Goal: Navigation & Orientation: Find specific page/section

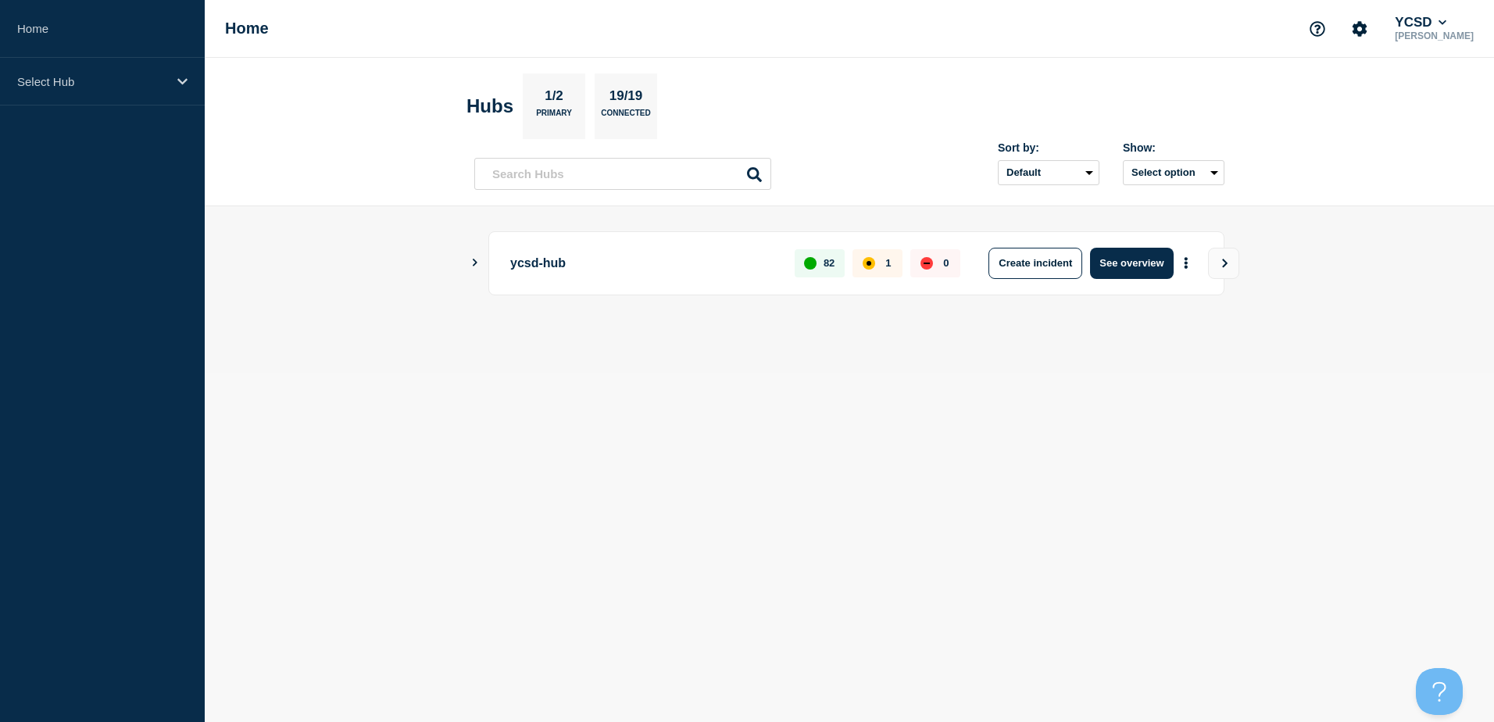
click at [474, 259] on icon "Show Connected Hubs" at bounding box center [475, 263] width 10 height 8
click at [1229, 261] on icon "View" at bounding box center [1225, 263] width 10 height 9
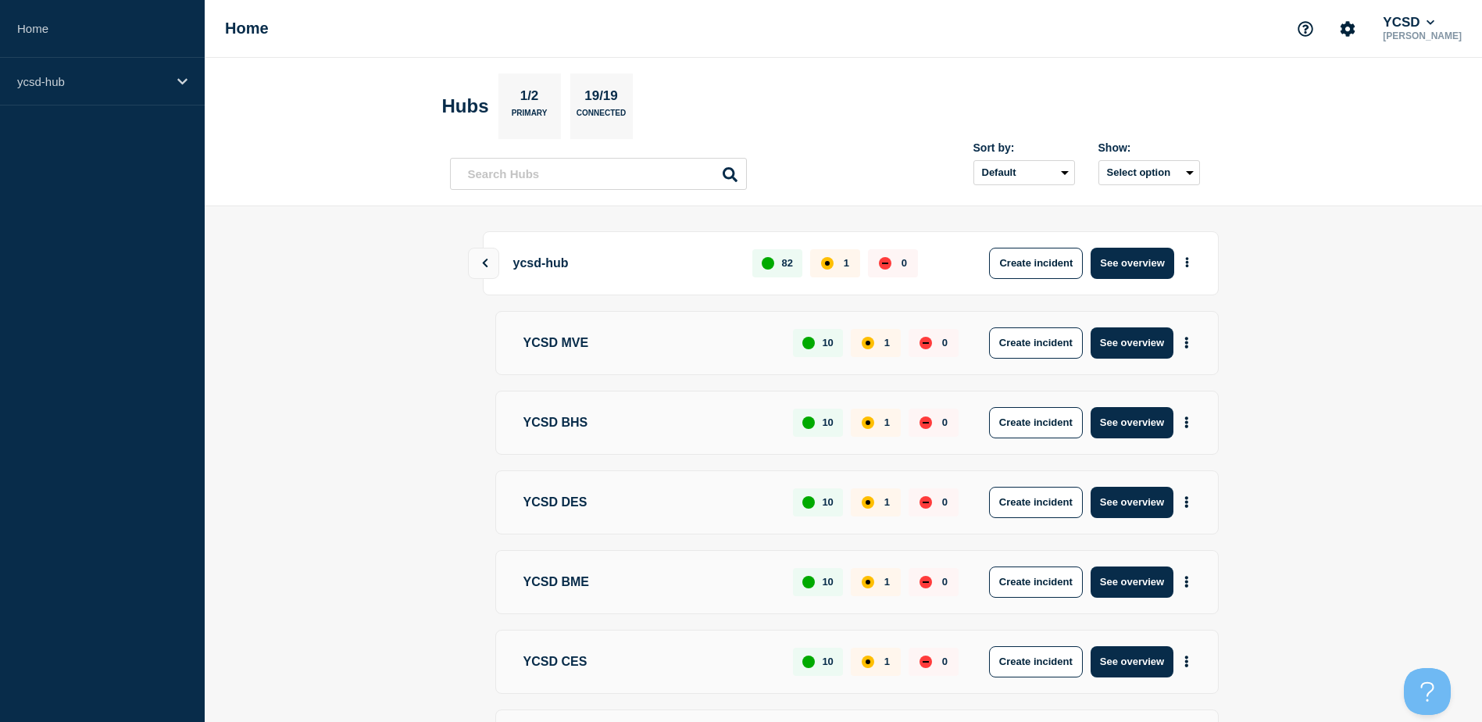
click at [1108, 88] on section "Hubs 1/2 Primary 19/19 Connected" at bounding box center [825, 106] width 766 height 66
click at [888, 78] on section "Hubs 1/2 Primary 19/19 Connected" at bounding box center [825, 106] width 766 height 66
click at [485, 261] on icon at bounding box center [484, 263] width 5 height 9
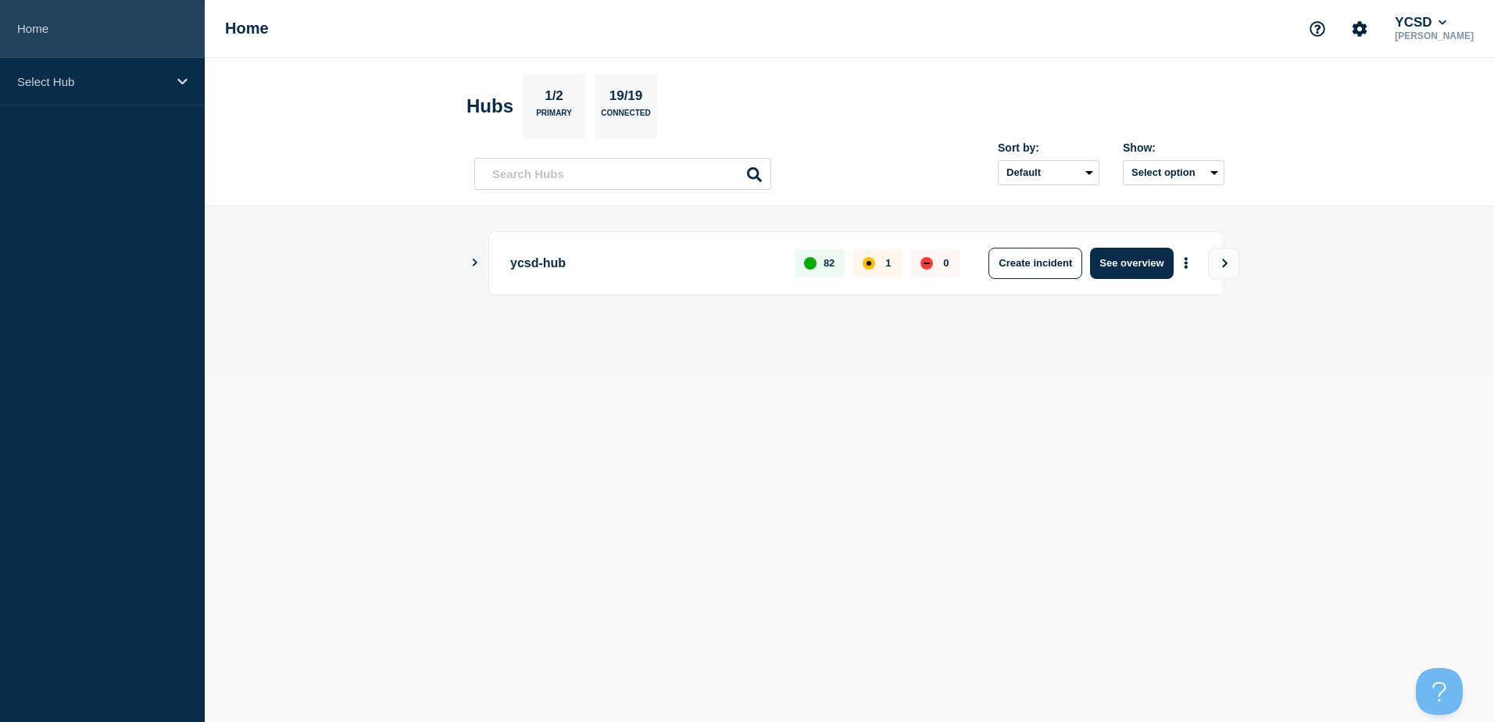
click at [29, 23] on link "Home" at bounding box center [102, 29] width 205 height 58
click at [478, 263] on icon "Show Connected Hubs" at bounding box center [475, 263] width 10 height 8
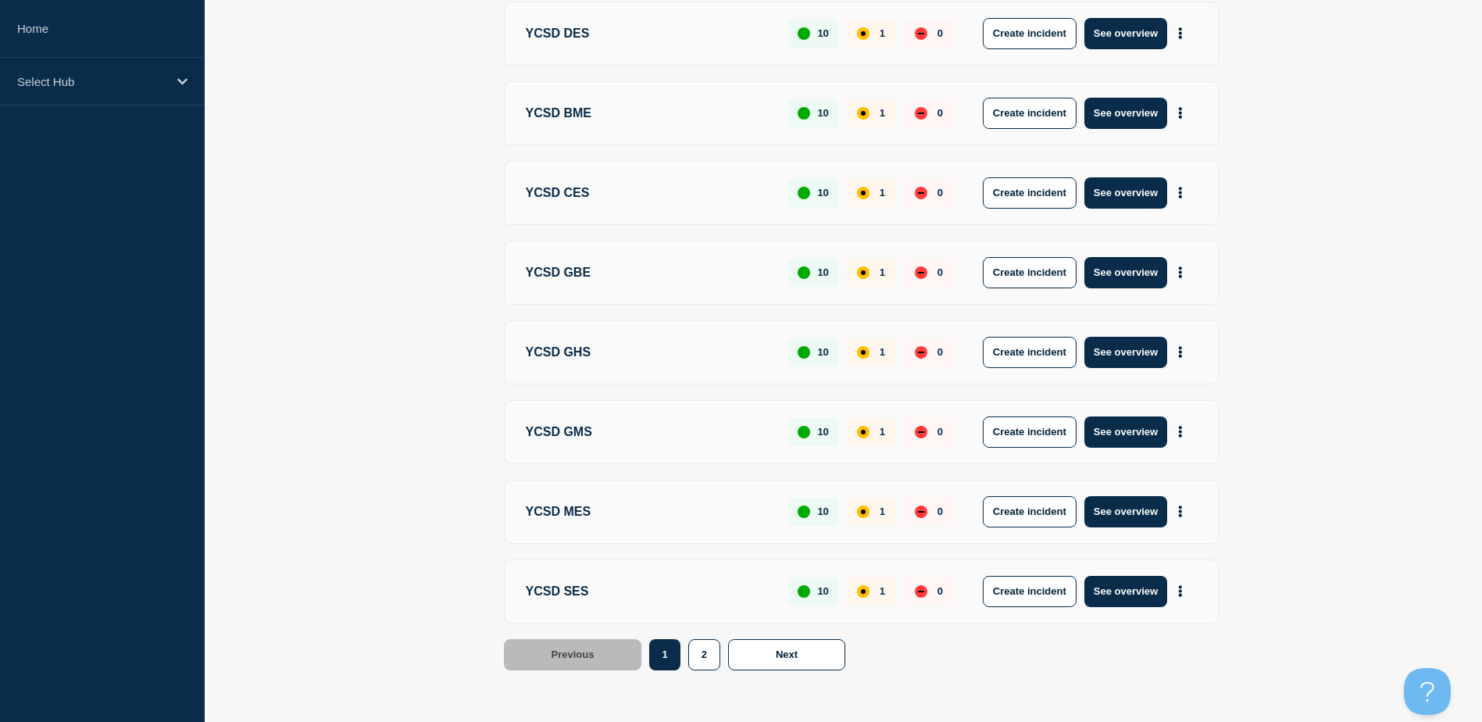
scroll to position [502, 0]
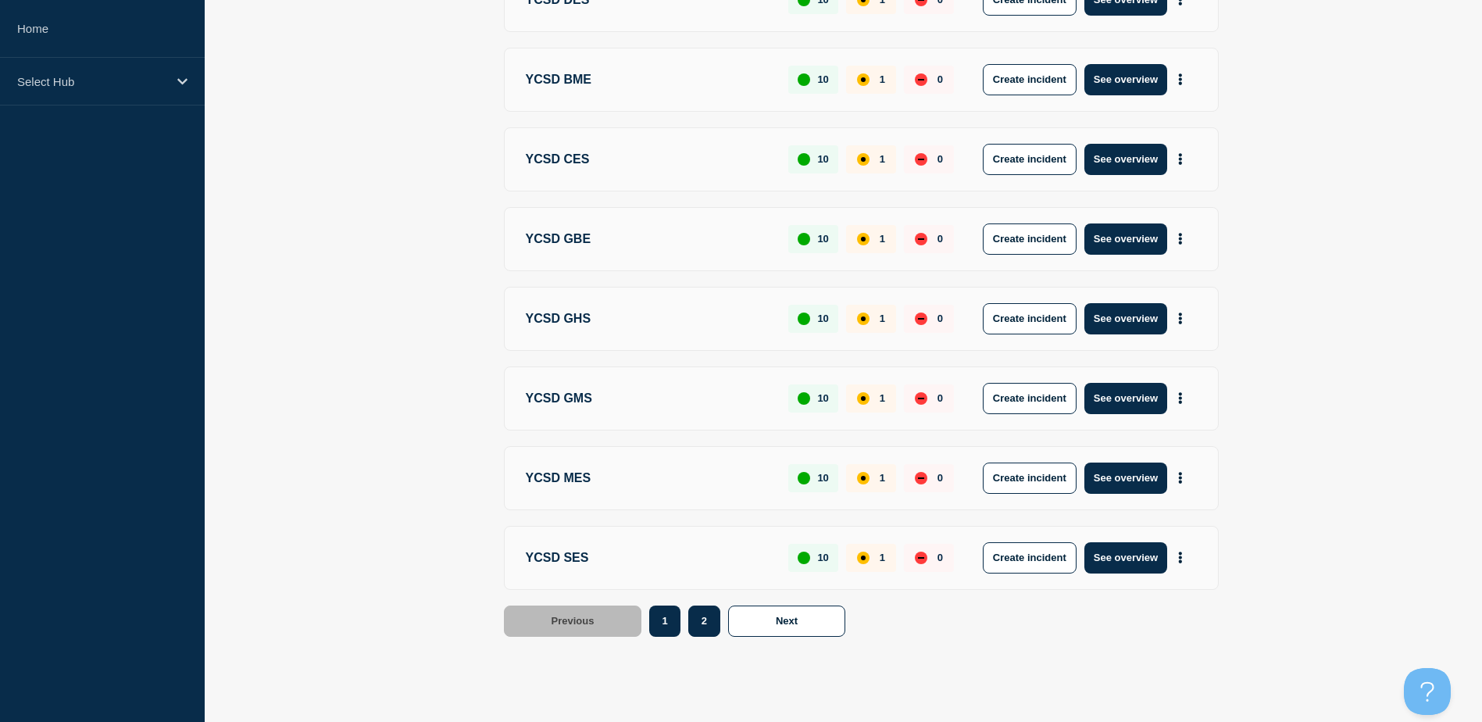
click at [712, 622] on button "2" at bounding box center [704, 621] width 32 height 31
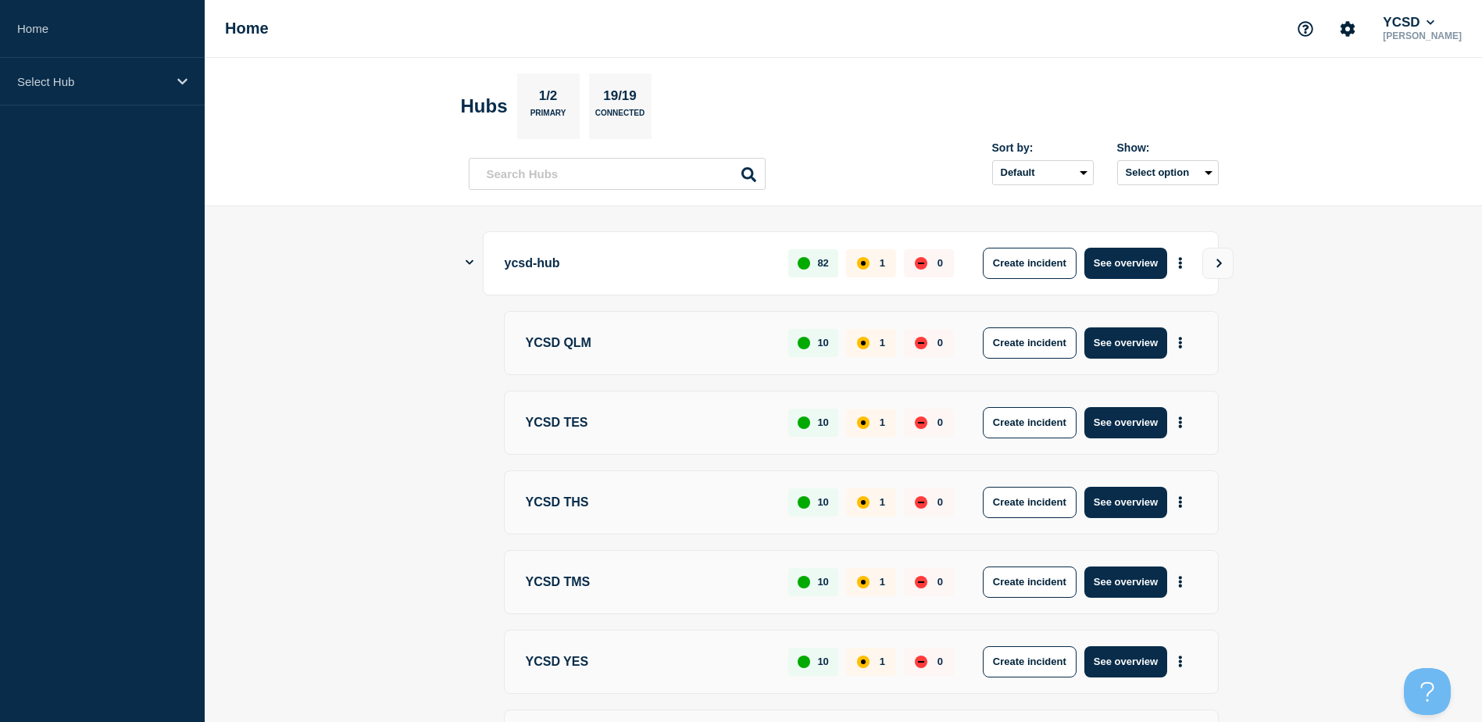
scroll to position [423, 0]
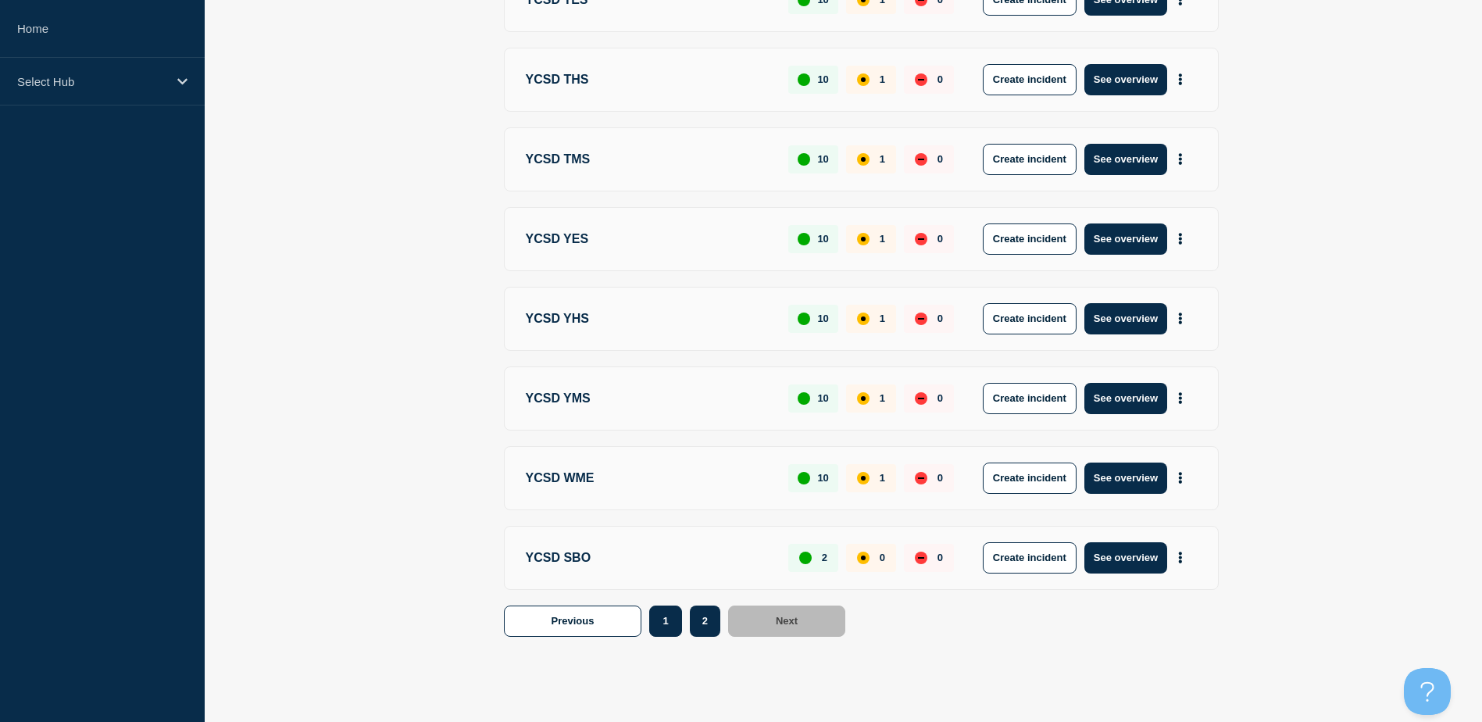
click at [669, 615] on button "1" at bounding box center [665, 621] width 32 height 31
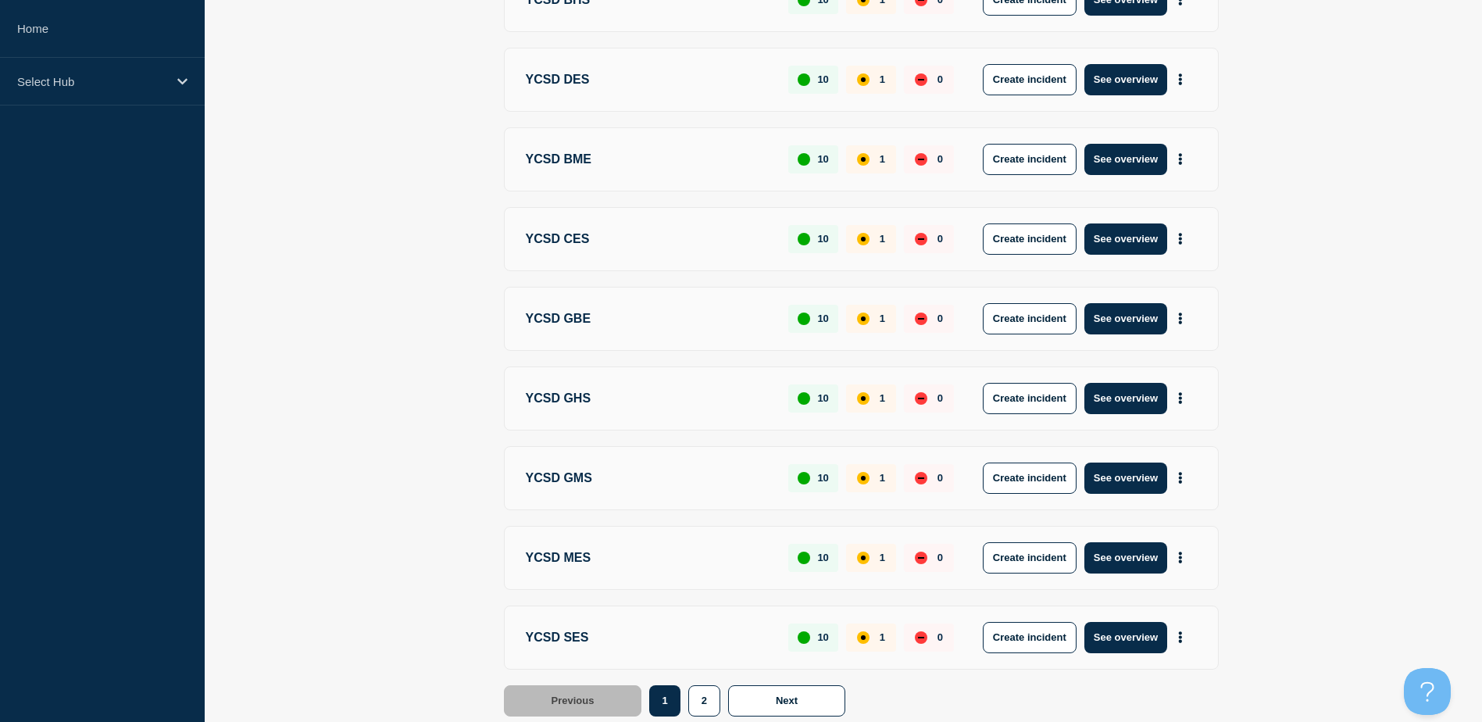
click at [323, 381] on main "ycsd-hub 82 1 0 Create incident See overview YCSD MVE 10 1 0 Create incident Se…" at bounding box center [844, 293] width 1278 height 1018
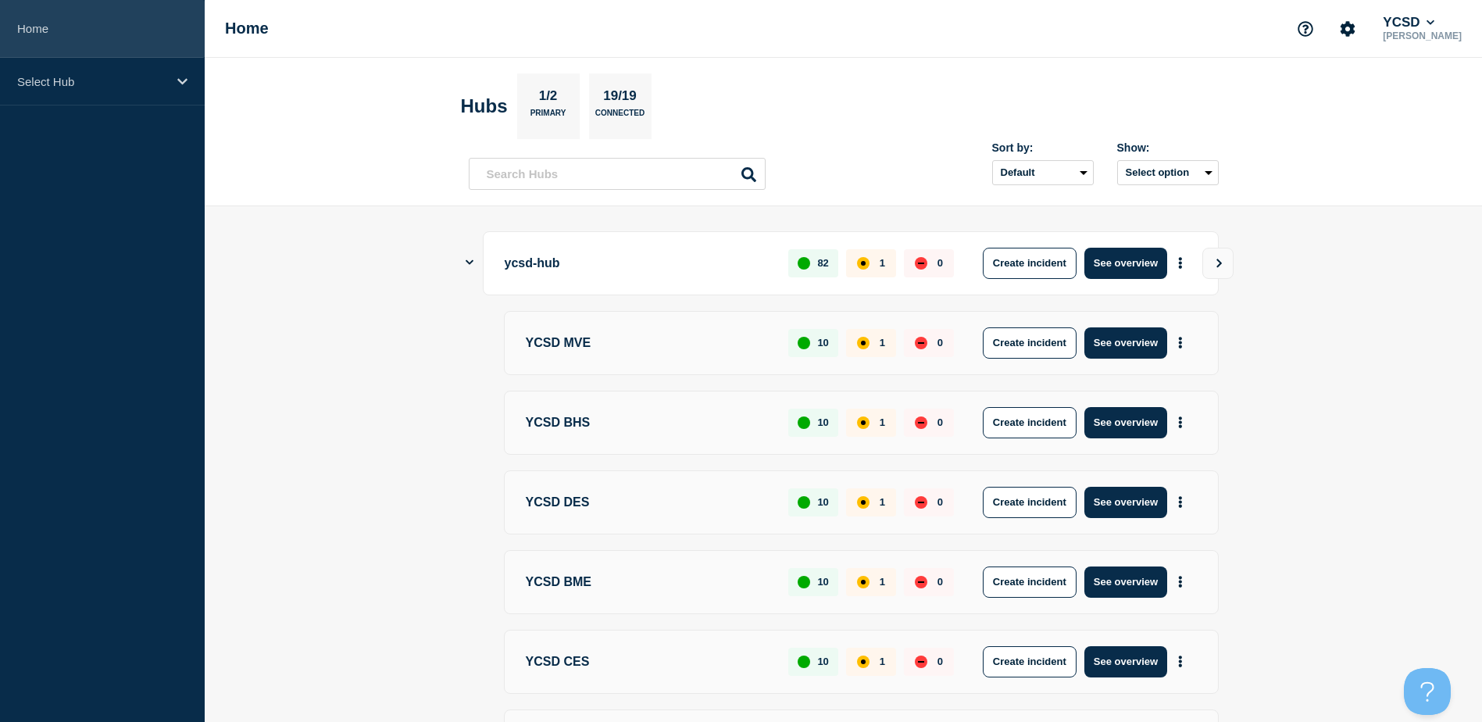
click at [59, 12] on link "Home" at bounding box center [102, 29] width 205 height 58
click at [264, 424] on main "ycsd-hub 82 1 0 Create incident See overview YCSD MVE 10 1 0 Create incident Se…" at bounding box center [844, 715] width 1278 height 1018
click at [125, 317] on aside "Home Select Hub" at bounding box center [102, 361] width 205 height 722
